Goal: Information Seeking & Learning: Check status

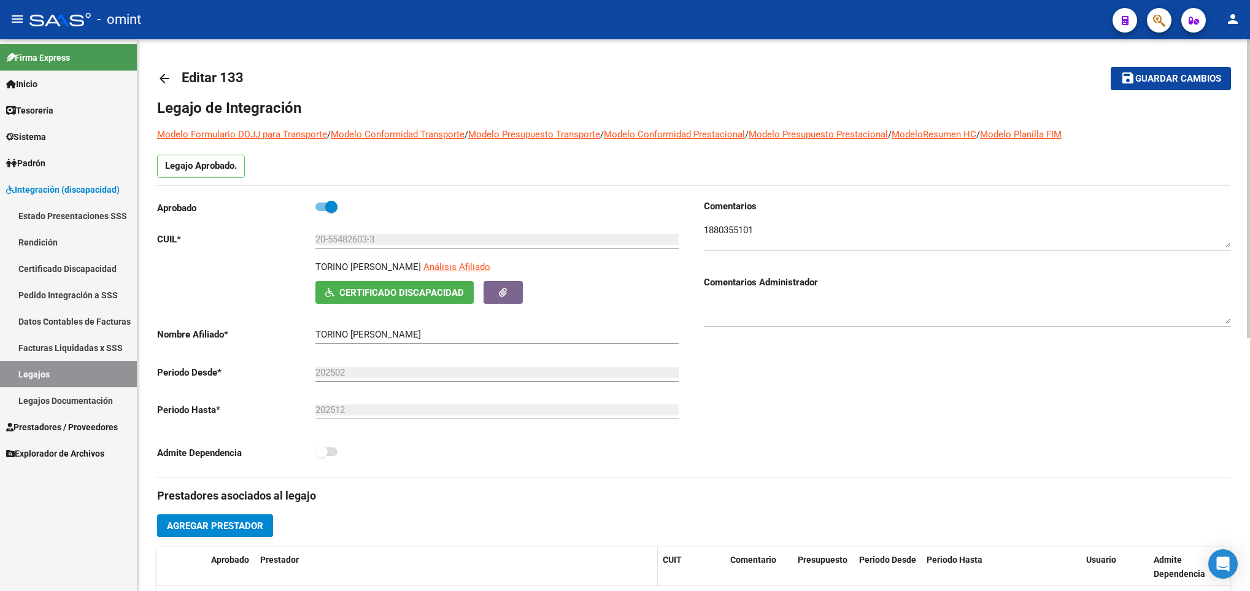
scroll to position [74, 0]
click at [1247, 60] on div at bounding box center [1248, 315] width 3 height 552
click at [1247, 60] on div at bounding box center [1248, 188] width 3 height 299
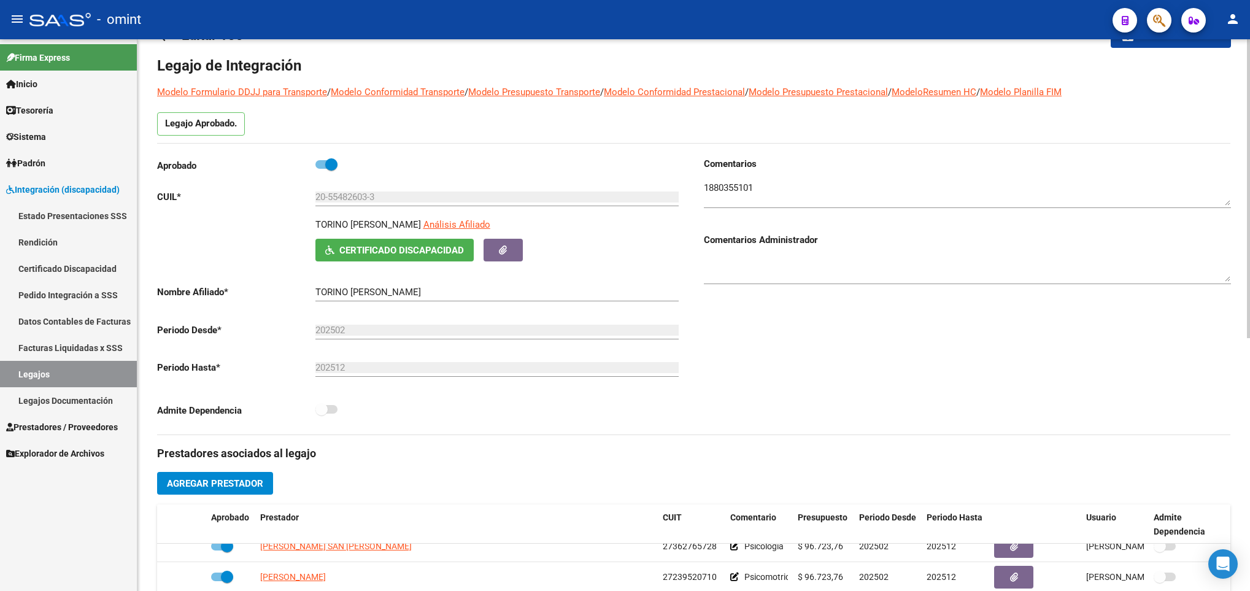
scroll to position [0, 0]
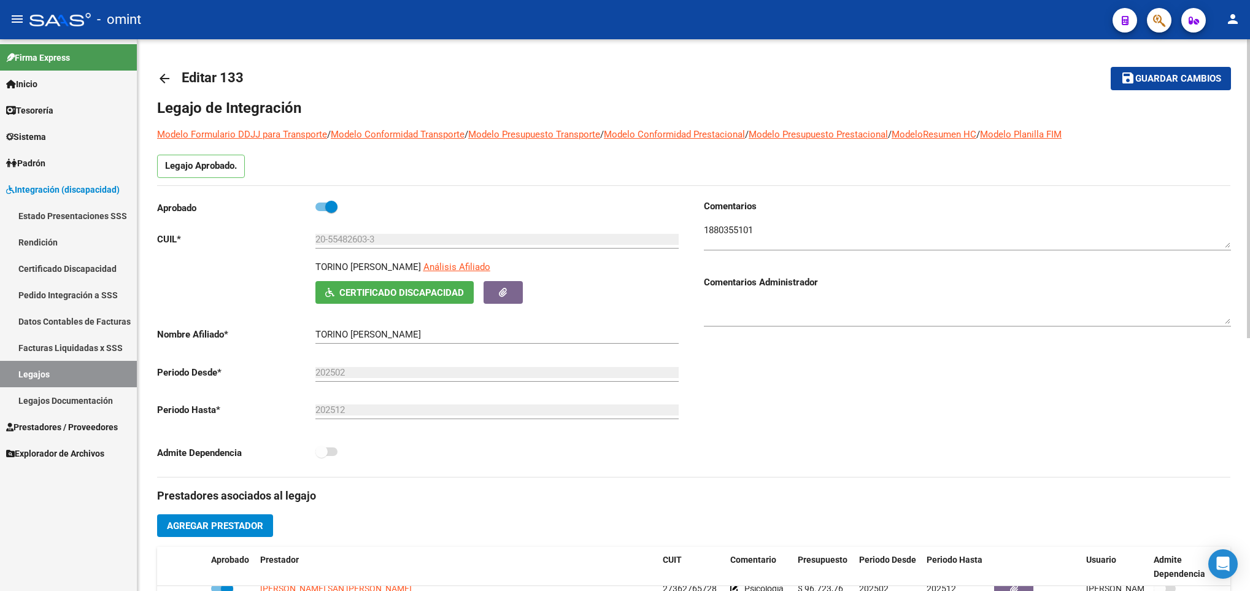
click at [170, 63] on div "arrow_back Editar 133 save Guardar cambios Legajo de Integración Modelo Formula…" at bounding box center [696, 547] width 1116 height 1016
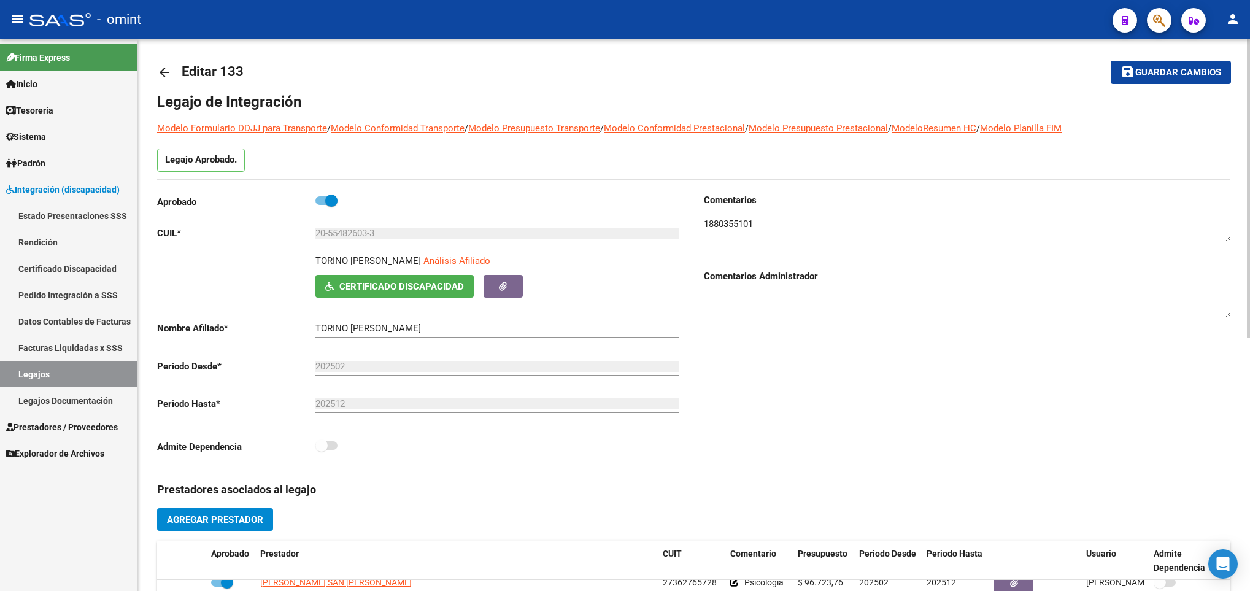
click at [170, 63] on link "arrow_back" at bounding box center [169, 72] width 25 height 29
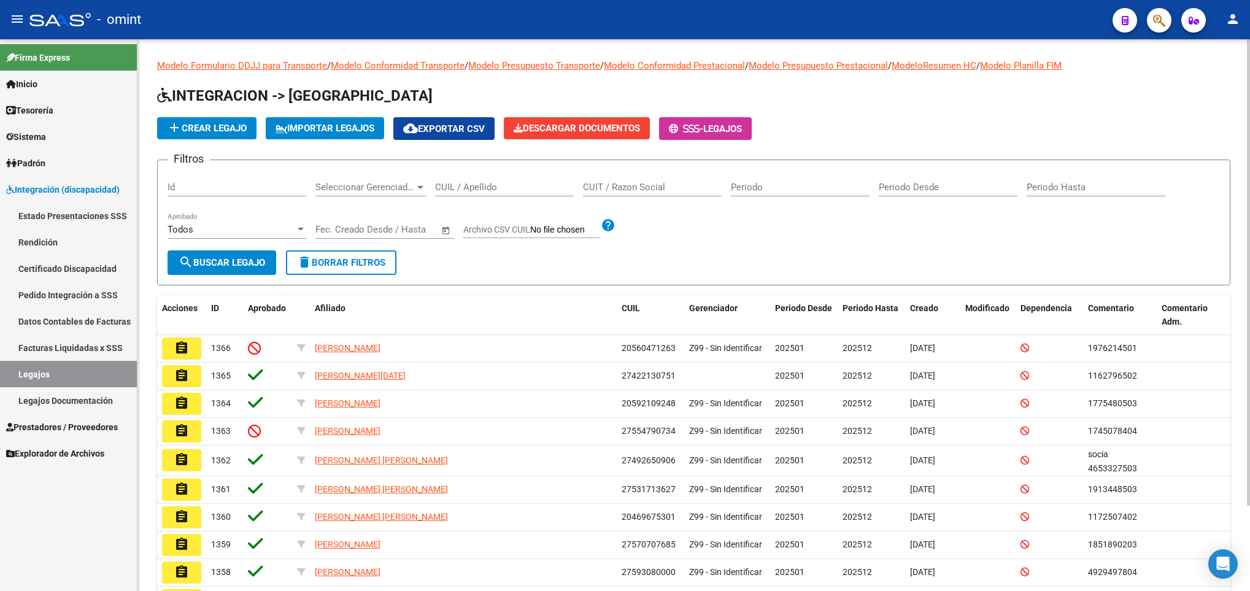
click at [470, 181] on div "CUIL / Apellido" at bounding box center [504, 183] width 139 height 26
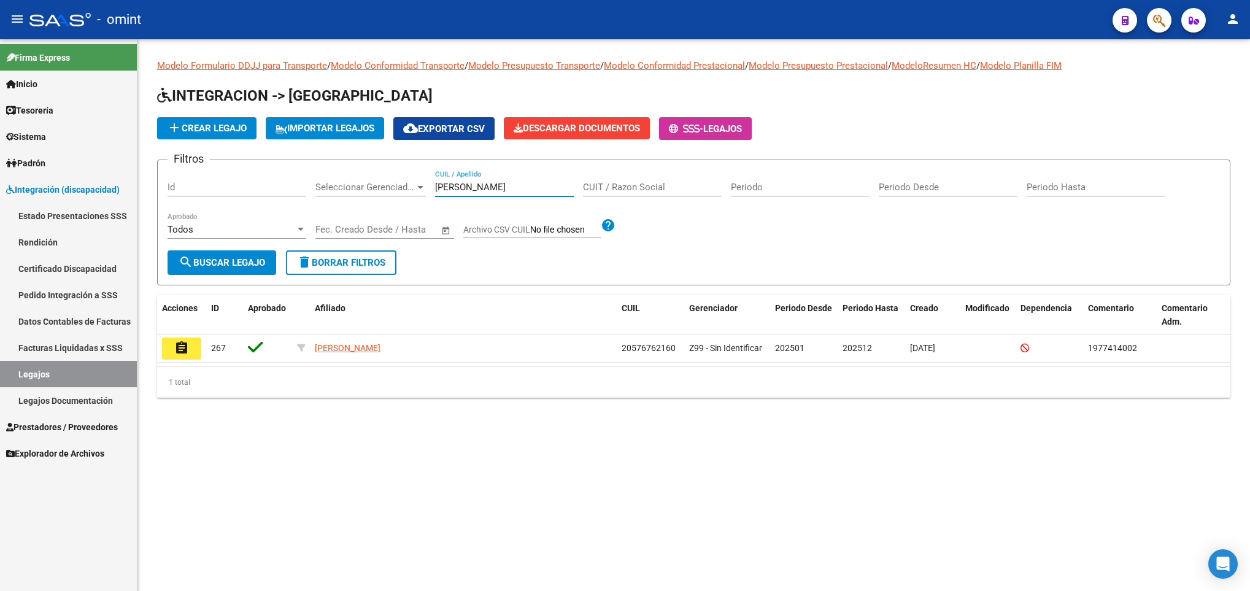
click at [503, 185] on input "vito" at bounding box center [504, 187] width 139 height 11
type input "v"
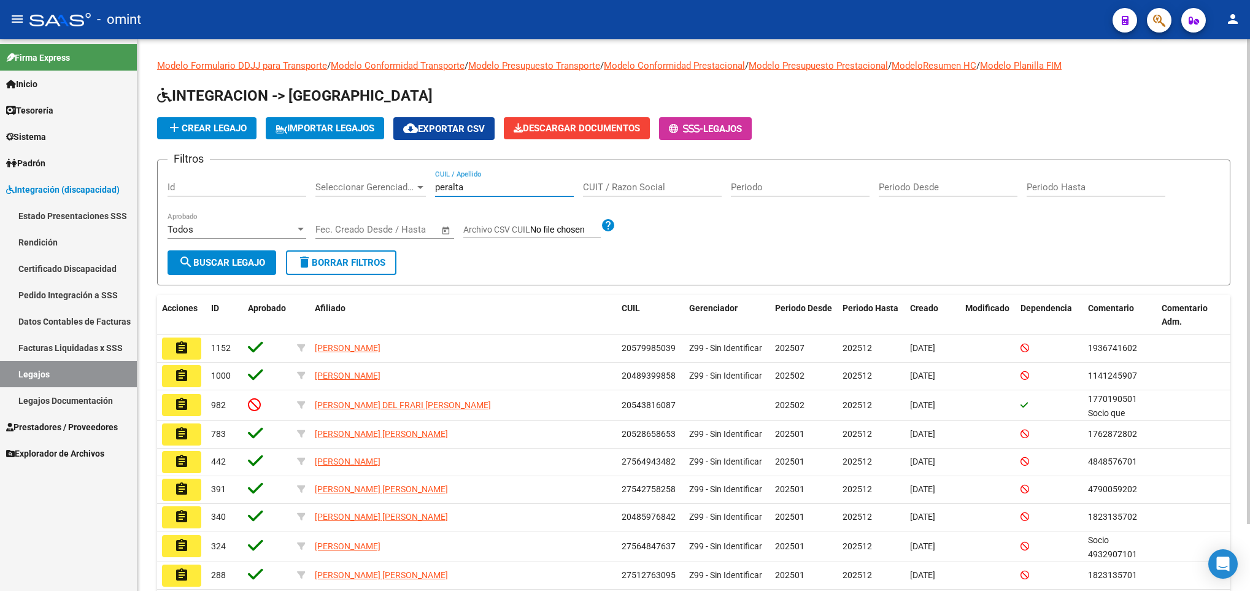
scroll to position [76, 0]
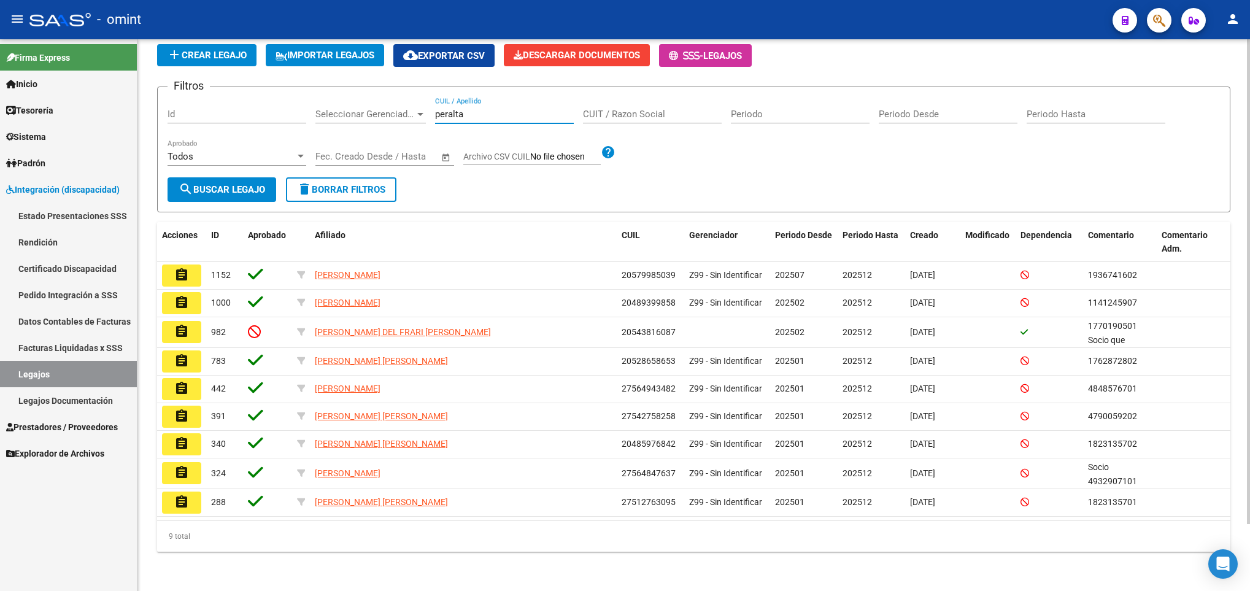
click at [1249, 543] on div at bounding box center [1248, 315] width 3 height 552
type input "p"
paste input "55508427"
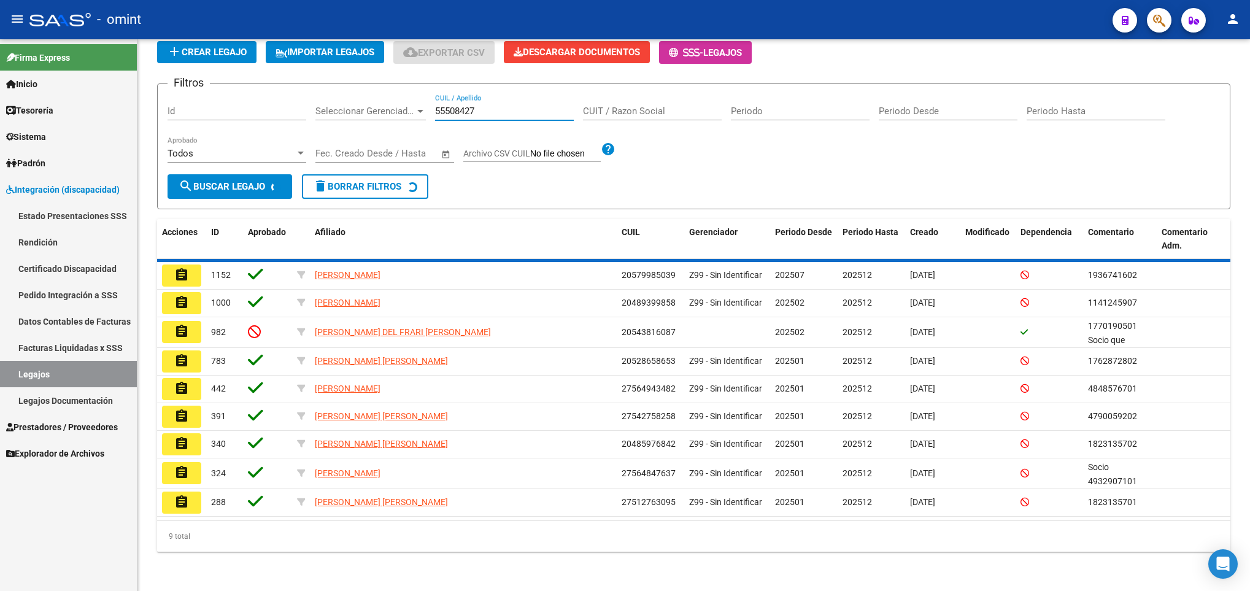
scroll to position [0, 0]
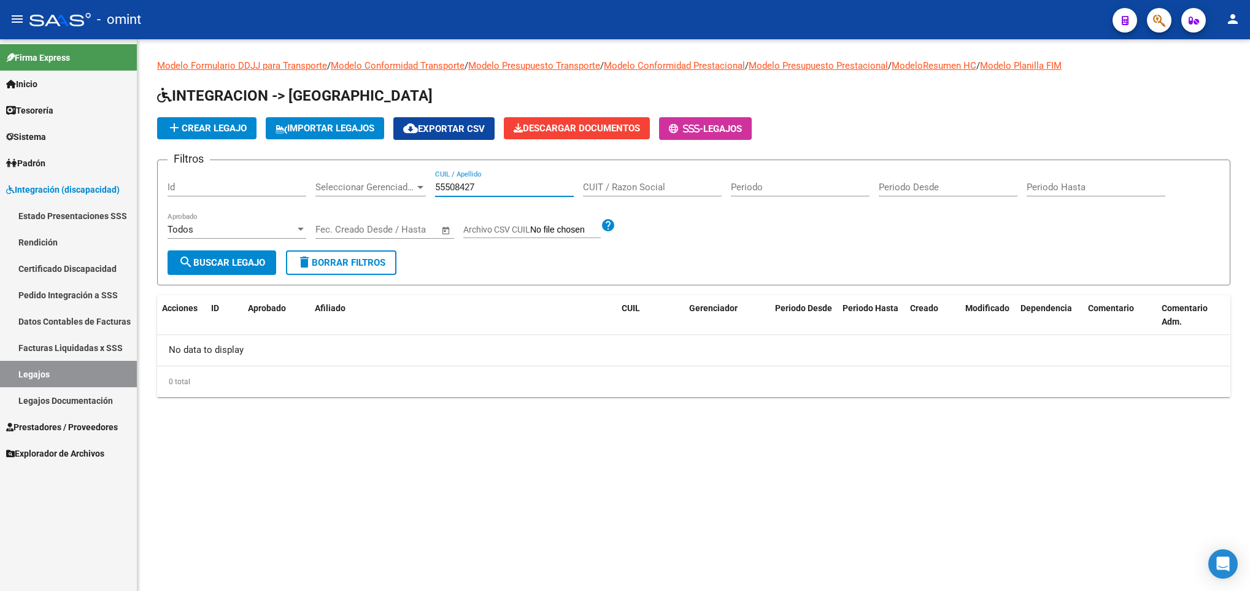
click at [470, 184] on input "55508427" at bounding box center [504, 187] width 139 height 11
type input "55508427"
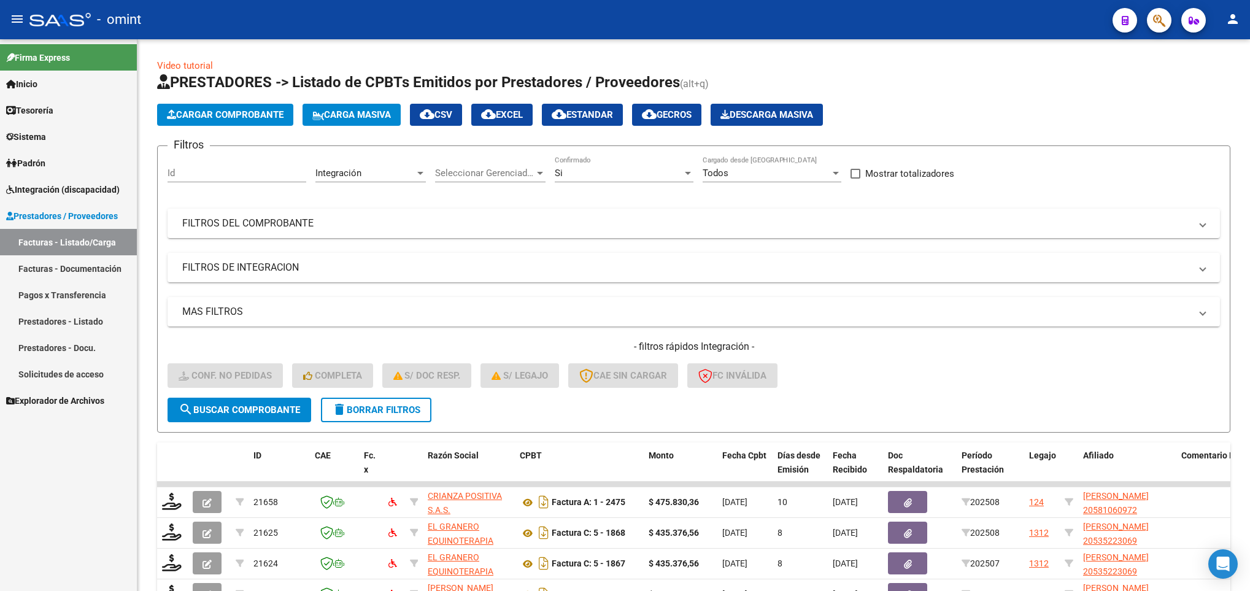
scroll to position [292, 0]
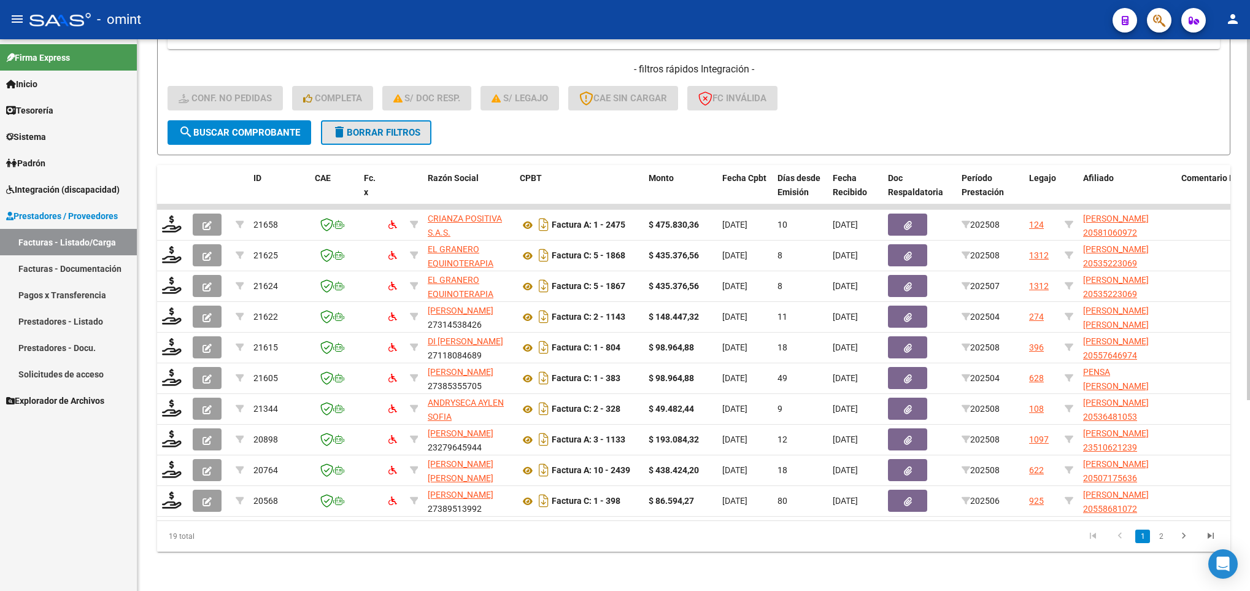
click at [379, 127] on span "delete Borrar Filtros" at bounding box center [376, 132] width 88 height 11
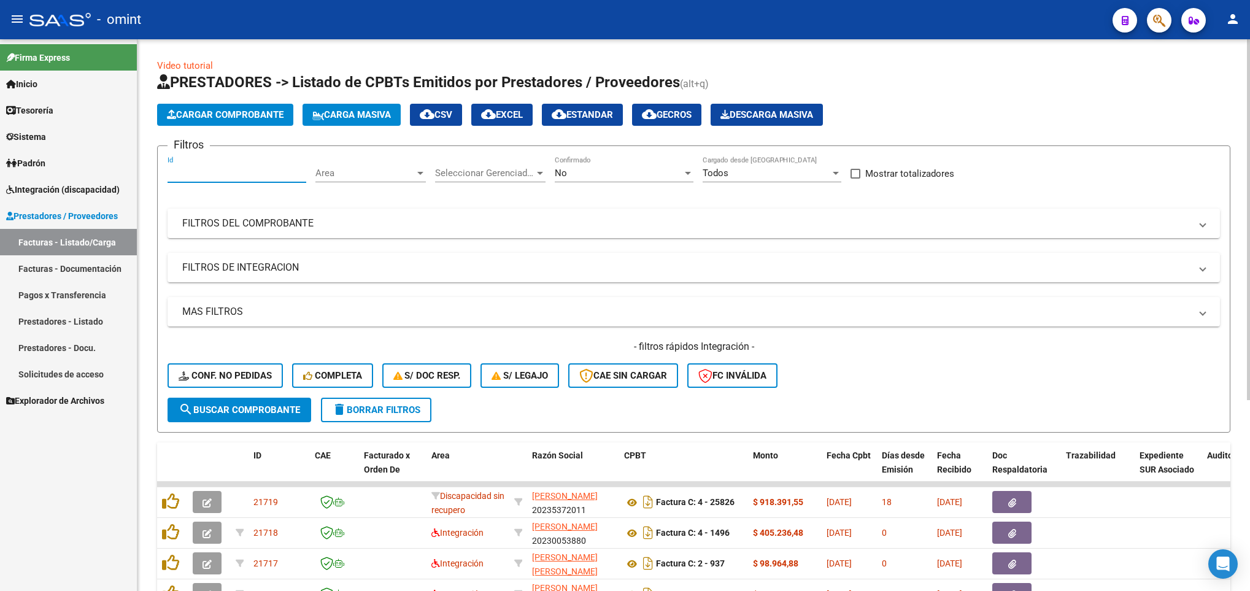
click at [210, 177] on input "Id" at bounding box center [237, 173] width 139 height 11
paste input "11189"
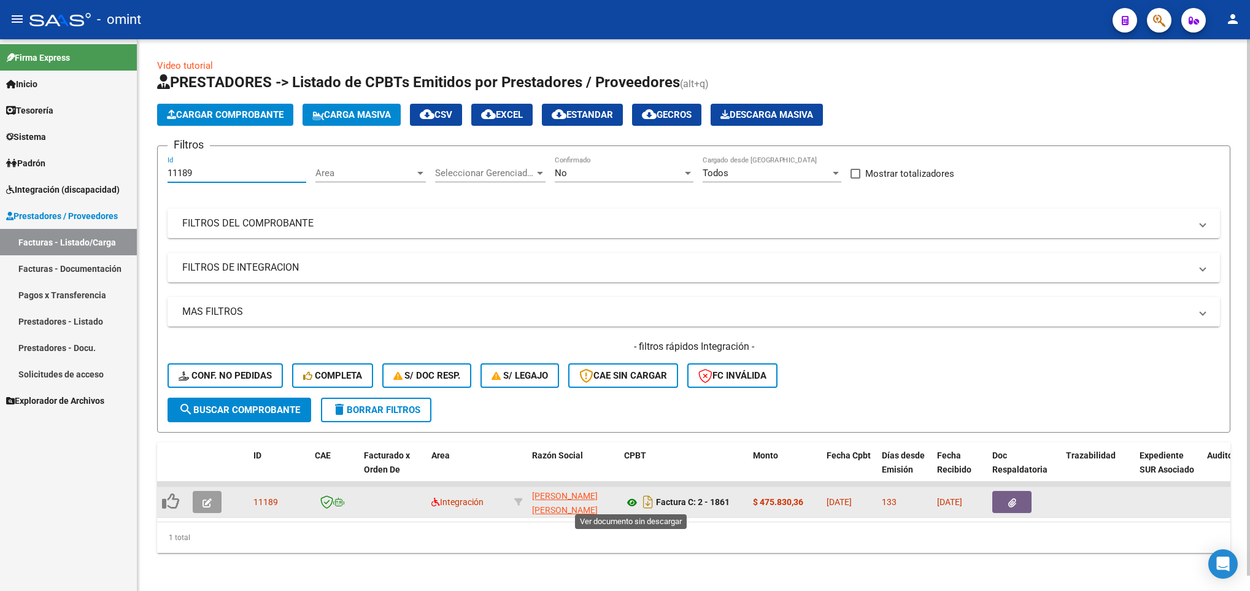
type input "11189"
click at [630, 503] on icon at bounding box center [632, 502] width 16 height 15
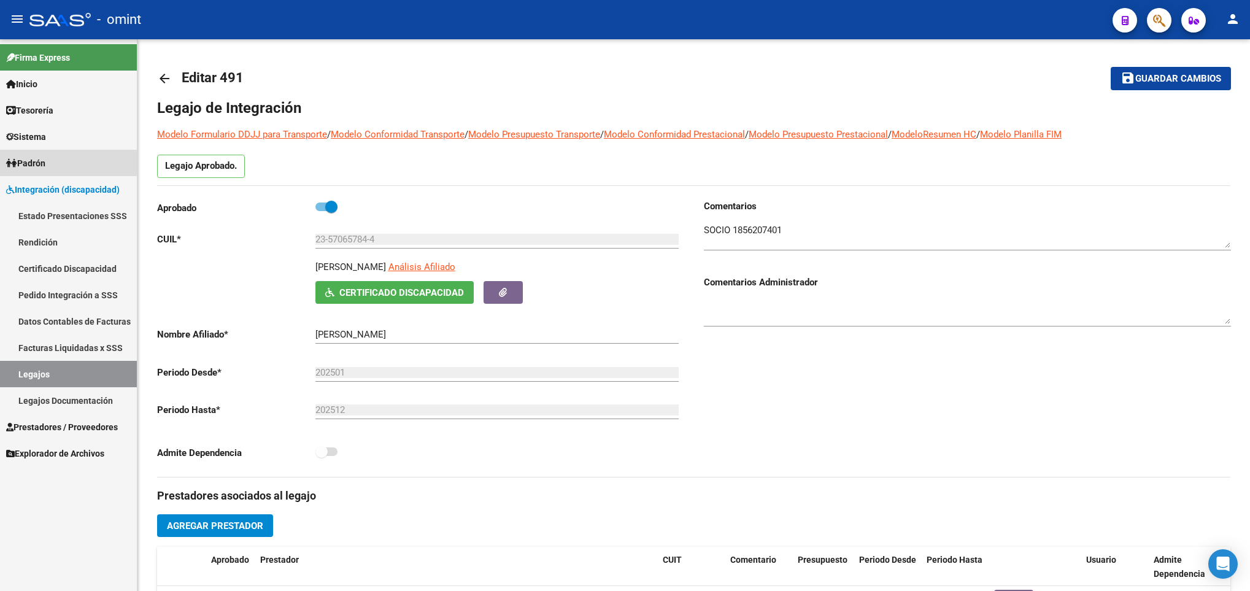
click at [45, 160] on span "Padrón" at bounding box center [25, 164] width 39 height 14
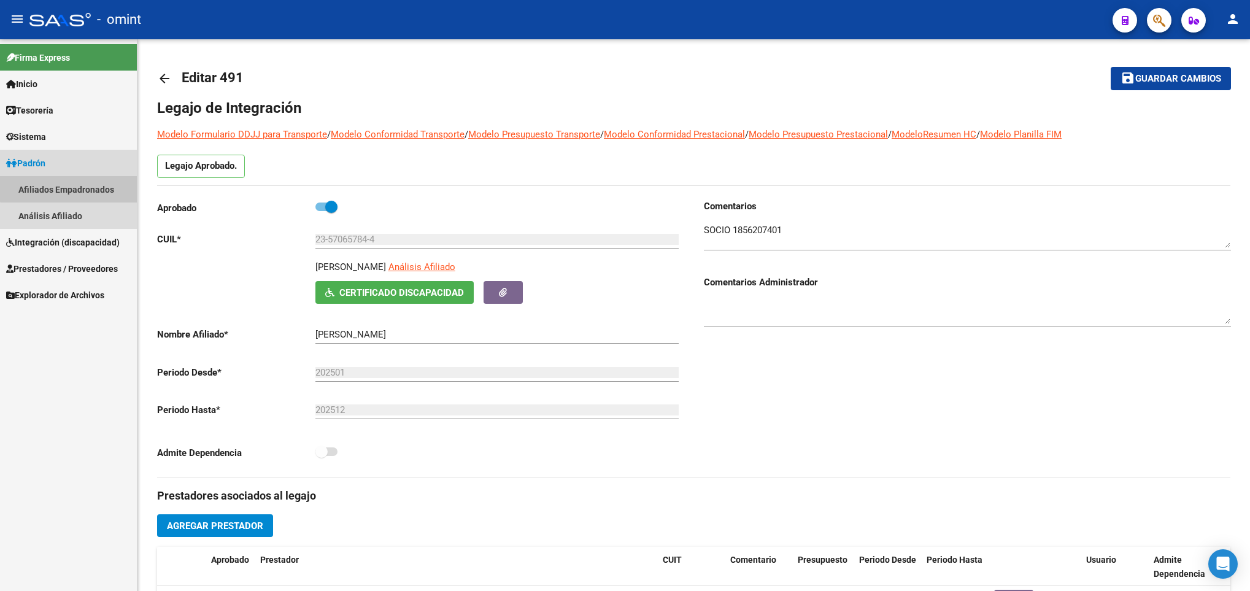
click at [102, 179] on link "Afiliados Empadronados" at bounding box center [68, 189] width 137 height 26
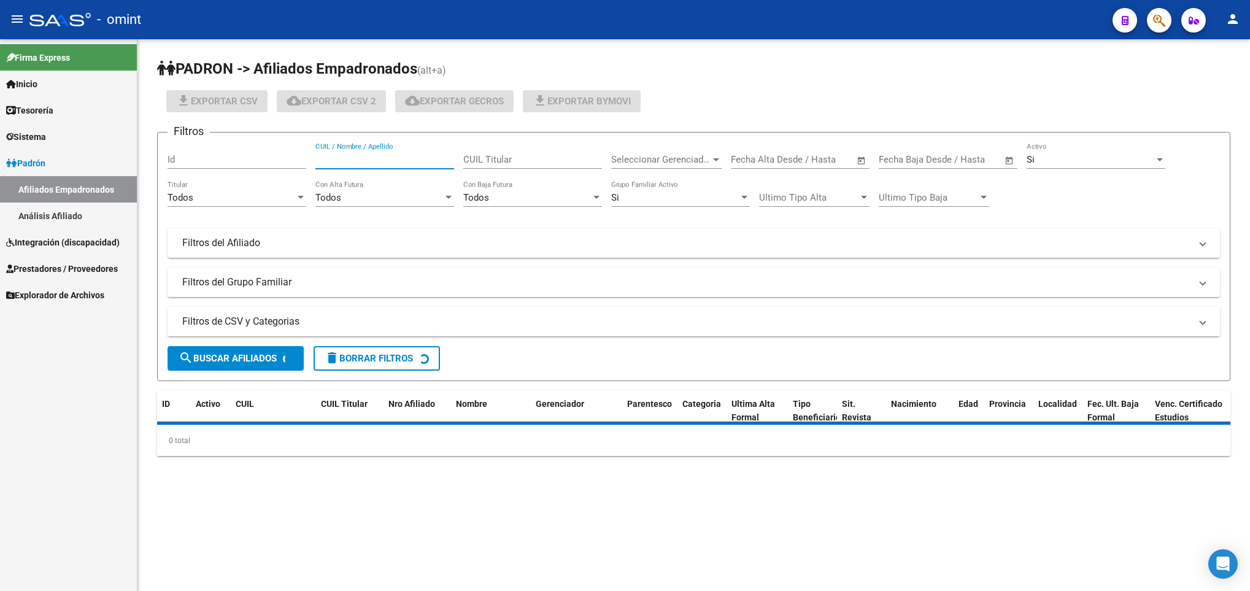
click at [389, 160] on input "CUIL / Nombre / Apellido" at bounding box center [385, 159] width 139 height 11
paste input "11189"
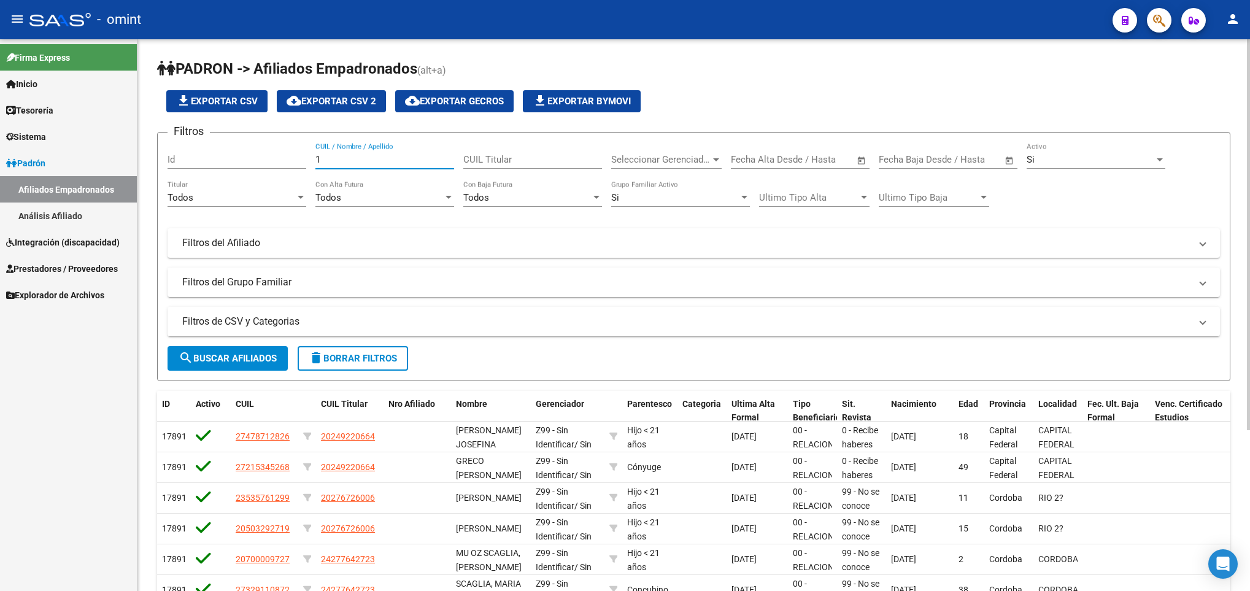
type input "1"
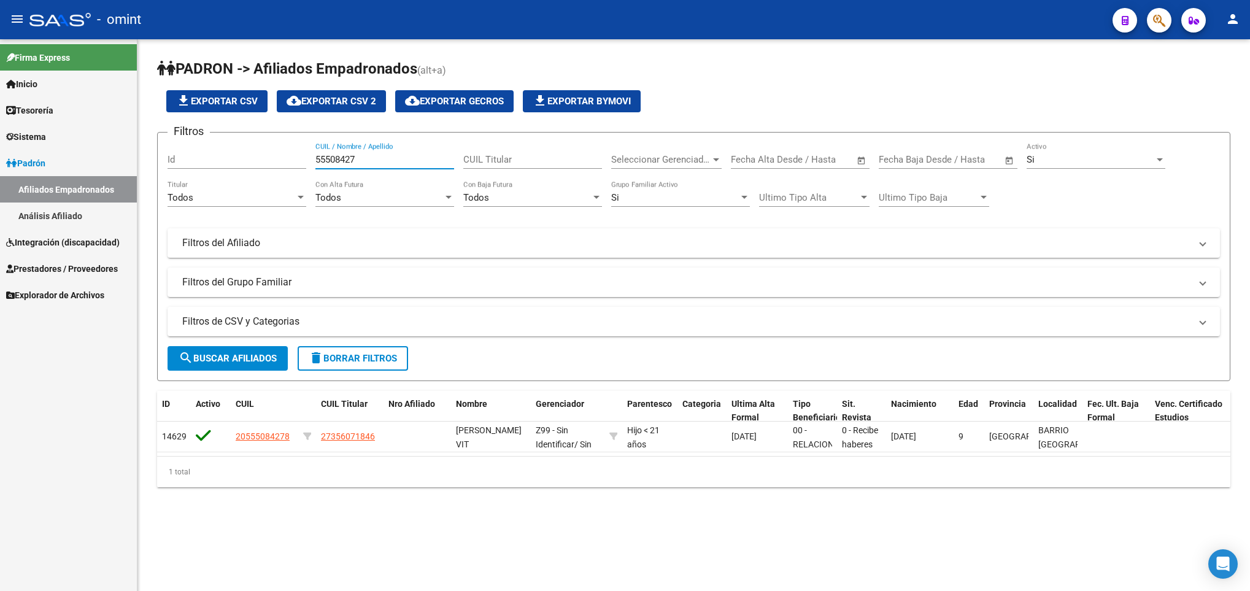
type input "55508427"
click at [338, 158] on input "55508427" at bounding box center [385, 159] width 139 height 11
